Goal: Task Accomplishment & Management: Use online tool/utility

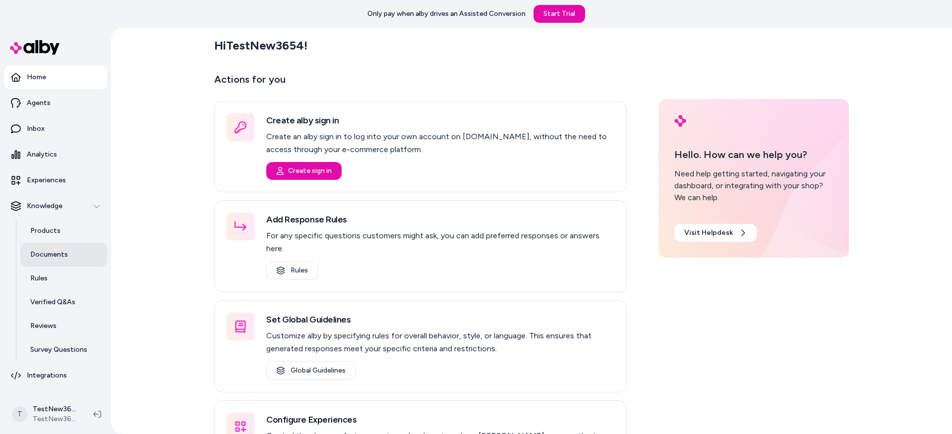
click at [69, 251] on link "Documents" at bounding box center [63, 255] width 87 height 24
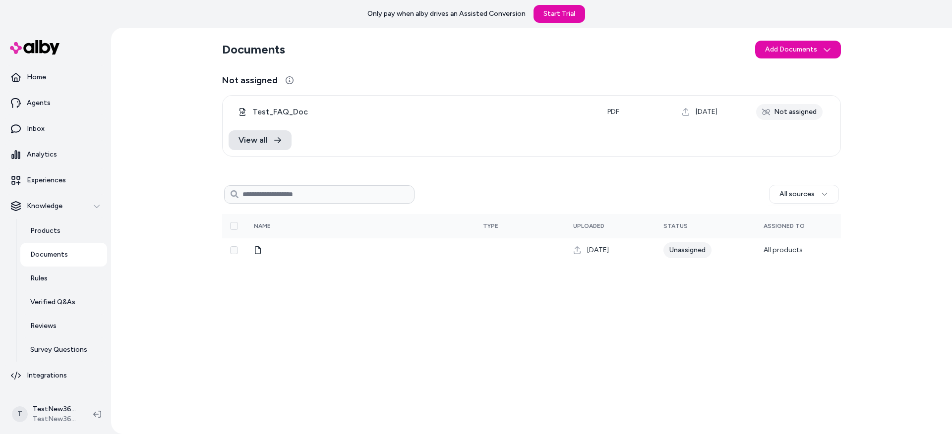
click at [537, 295] on div "All sources 0 Selected Edit Multiple Name Type Uploaded Status Assigned To [DAT…" at bounding box center [531, 303] width 619 height 246
click at [519, 286] on div "All sources 0 Selected Edit Multiple Name Type Uploaded Status Assigned To [DAT…" at bounding box center [531, 303] width 619 height 246
click at [815, 52] on html "Only pay when alby drives an Assisted Conversion Start Trial Home Agents Inbox …" at bounding box center [476, 217] width 952 height 434
click at [529, 106] on html "Only pay when alby drives an Assisted Conversion Start Trial Home Agents Inbox …" at bounding box center [476, 217] width 952 height 434
click at [792, 51] on html "Only pay when alby drives an Assisted Conversion Start Trial Home Agents Inbox …" at bounding box center [476, 217] width 952 height 434
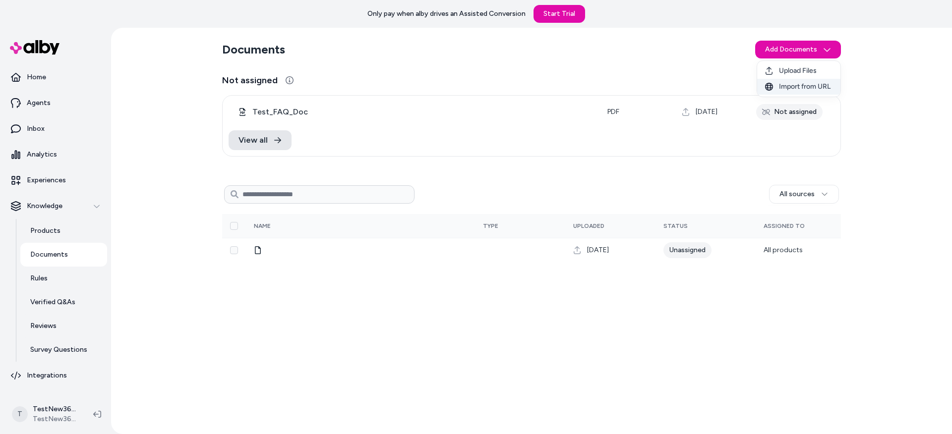
click at [794, 87] on span "Import from URL" at bounding box center [805, 87] width 52 height 10
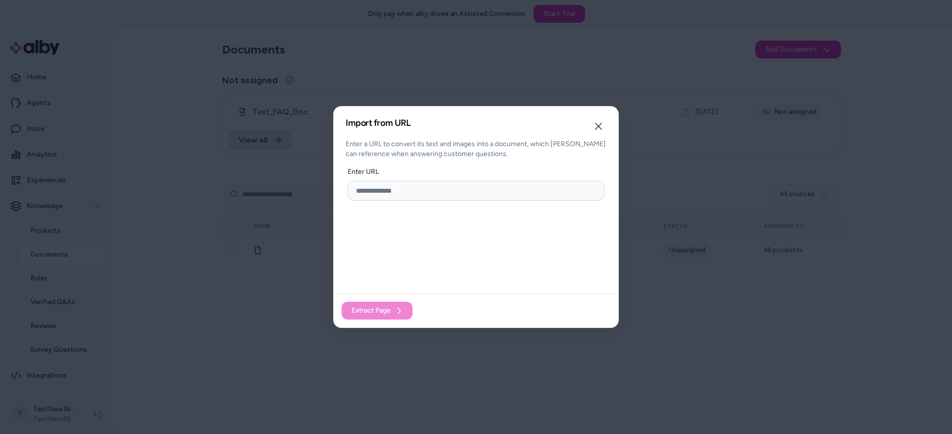
click at [453, 255] on div "Enter URL" at bounding box center [475, 241] width 261 height 149
click at [442, 234] on div "Enter URL" at bounding box center [475, 241] width 261 height 149
click at [432, 225] on div "Enter URL" at bounding box center [475, 241] width 261 height 149
click at [421, 190] on input "url" at bounding box center [475, 191] width 257 height 20
click at [447, 235] on div "Enter URL" at bounding box center [475, 241] width 261 height 149
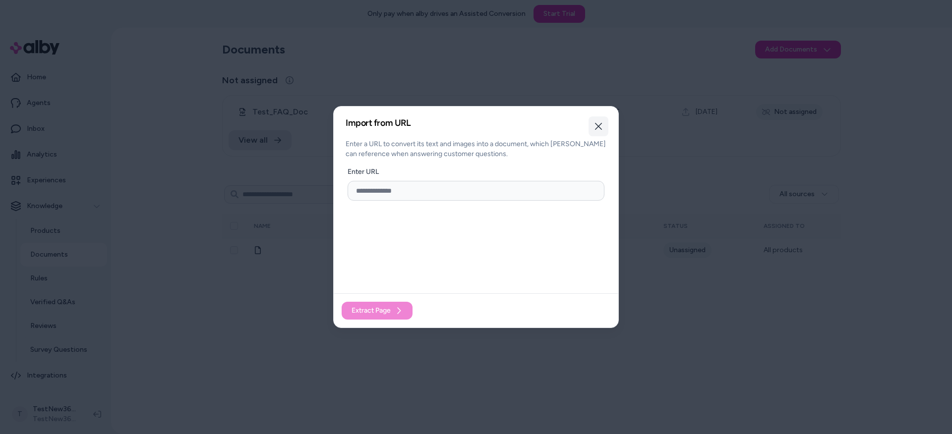
click at [597, 122] on icon "button" at bounding box center [598, 126] width 8 height 8
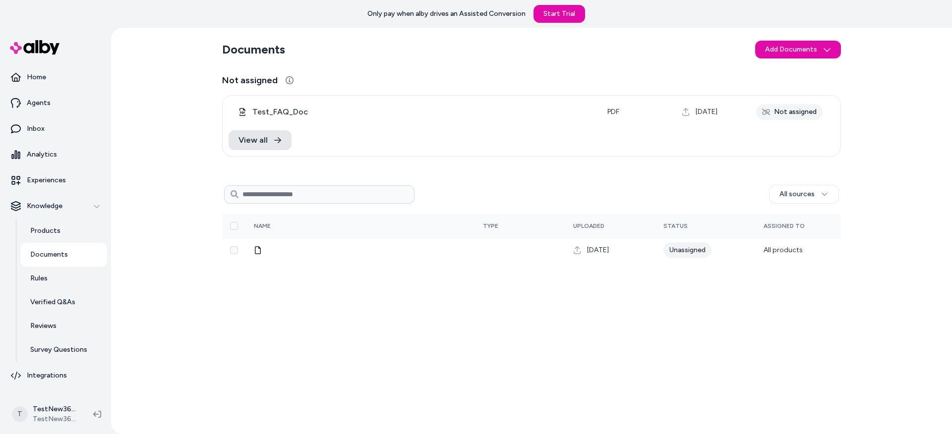
click at [168, 147] on div "Documents Add Documents Not assigned Test_FAQ_Doc pdf [DATE] Not assigned View …" at bounding box center [531, 231] width 841 height 406
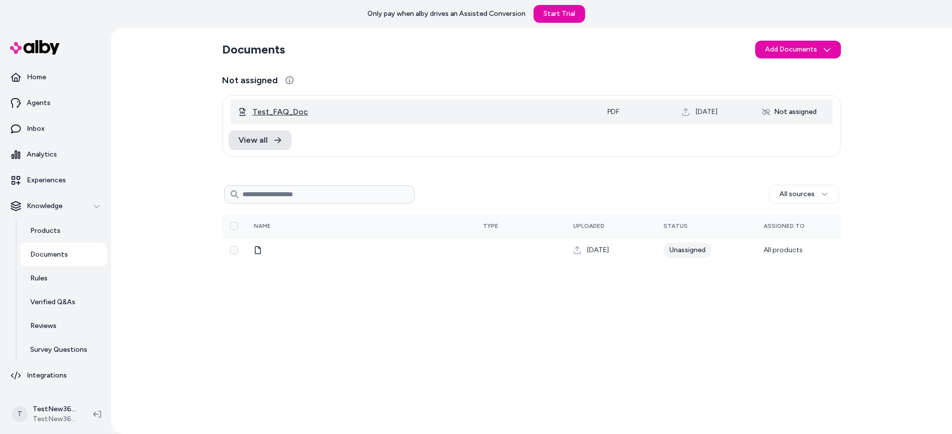
click at [287, 113] on span "Test_FAQ_Doc" at bounding box center [421, 112] width 339 height 12
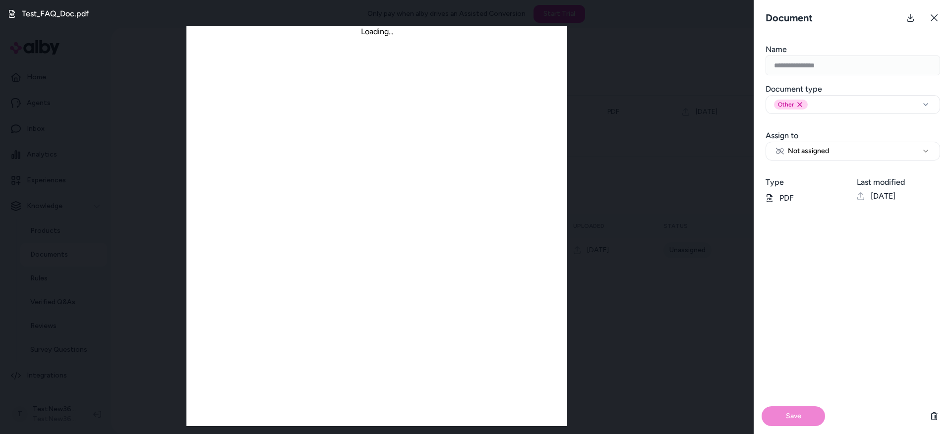
click at [632, 173] on div "Test_FAQ_Doc.pdf Loading..." at bounding box center [376, 217] width 753 height 434
click at [931, 15] on icon at bounding box center [933, 17] width 7 height 7
